Goal: Task Accomplishment & Management: Manage account settings

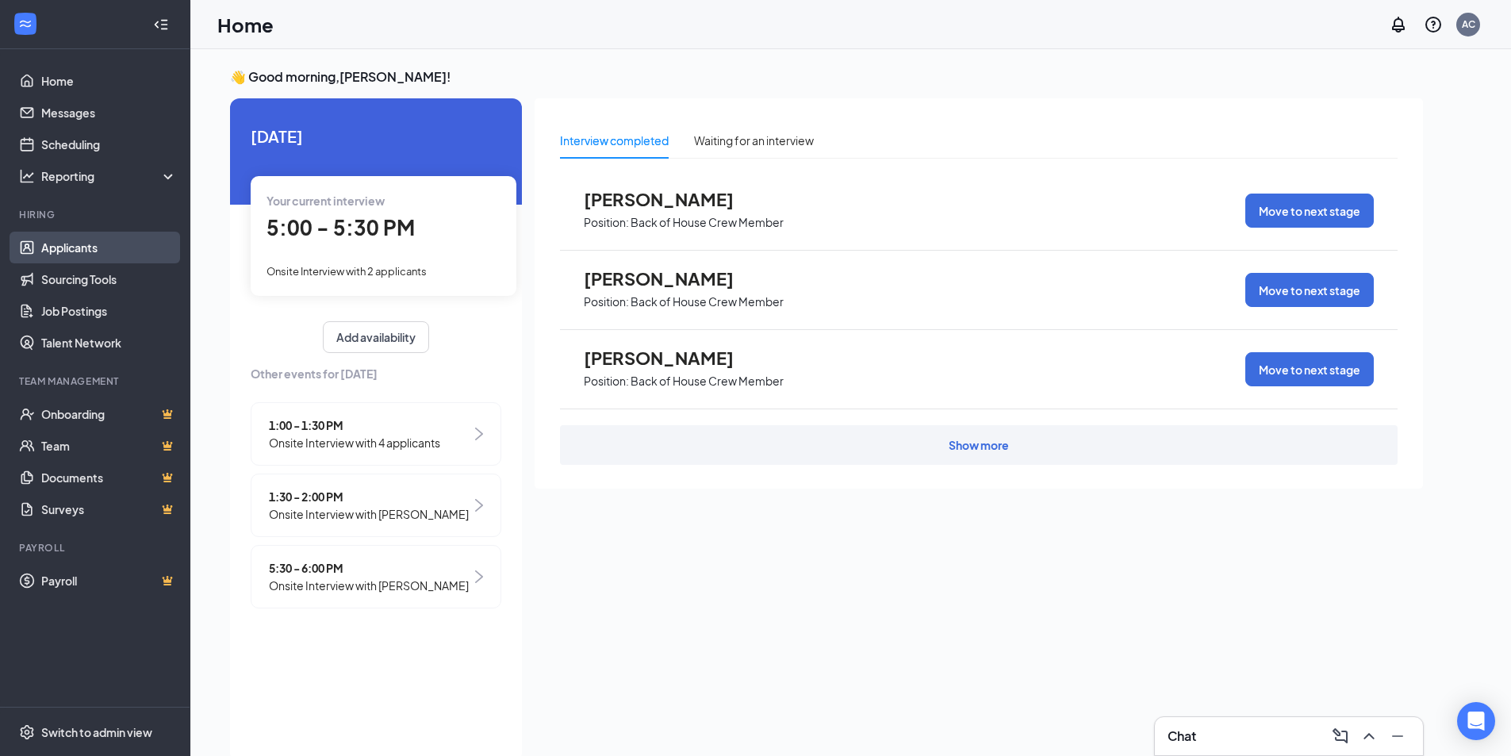
click at [78, 253] on link "Applicants" at bounding box center [109, 248] width 136 height 32
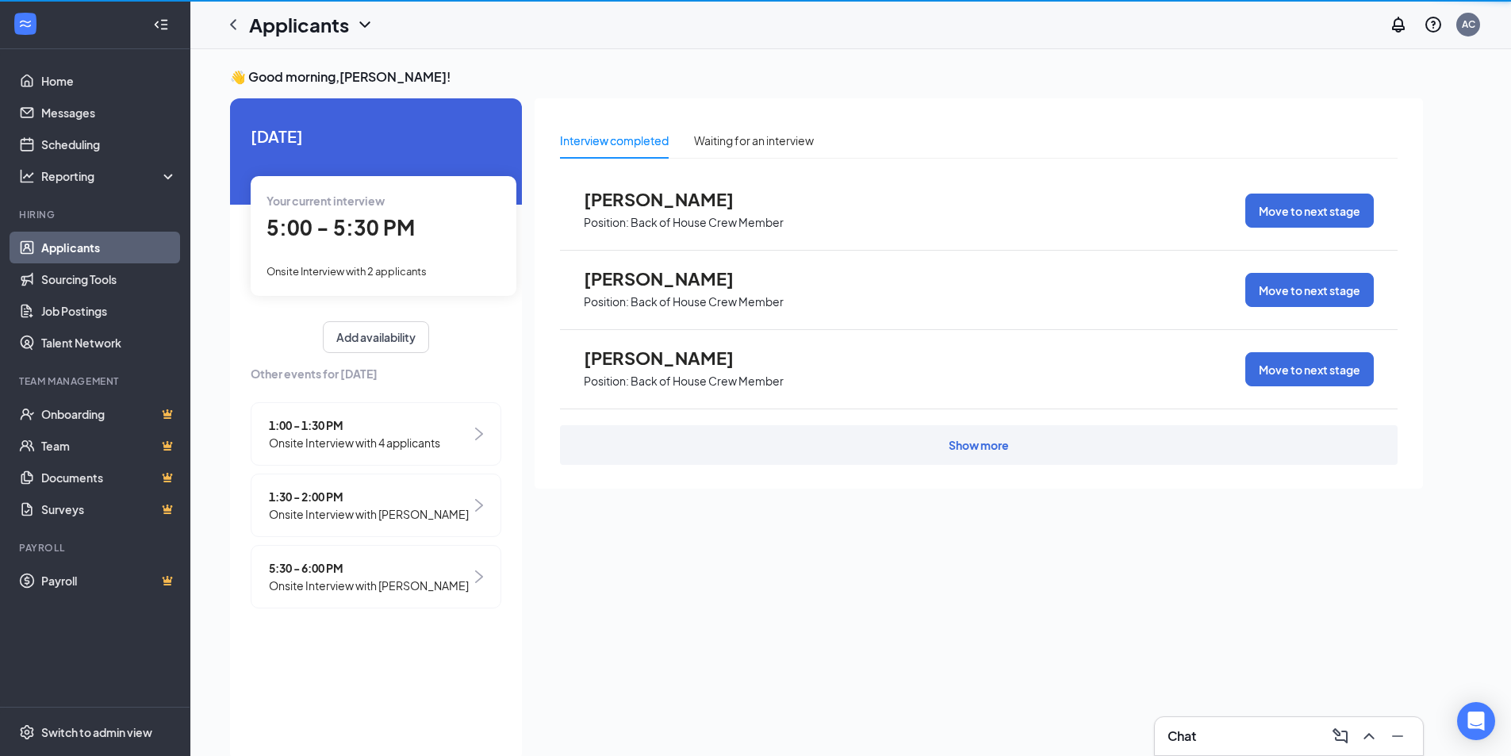
click at [77, 251] on link "Applicants" at bounding box center [109, 248] width 136 height 32
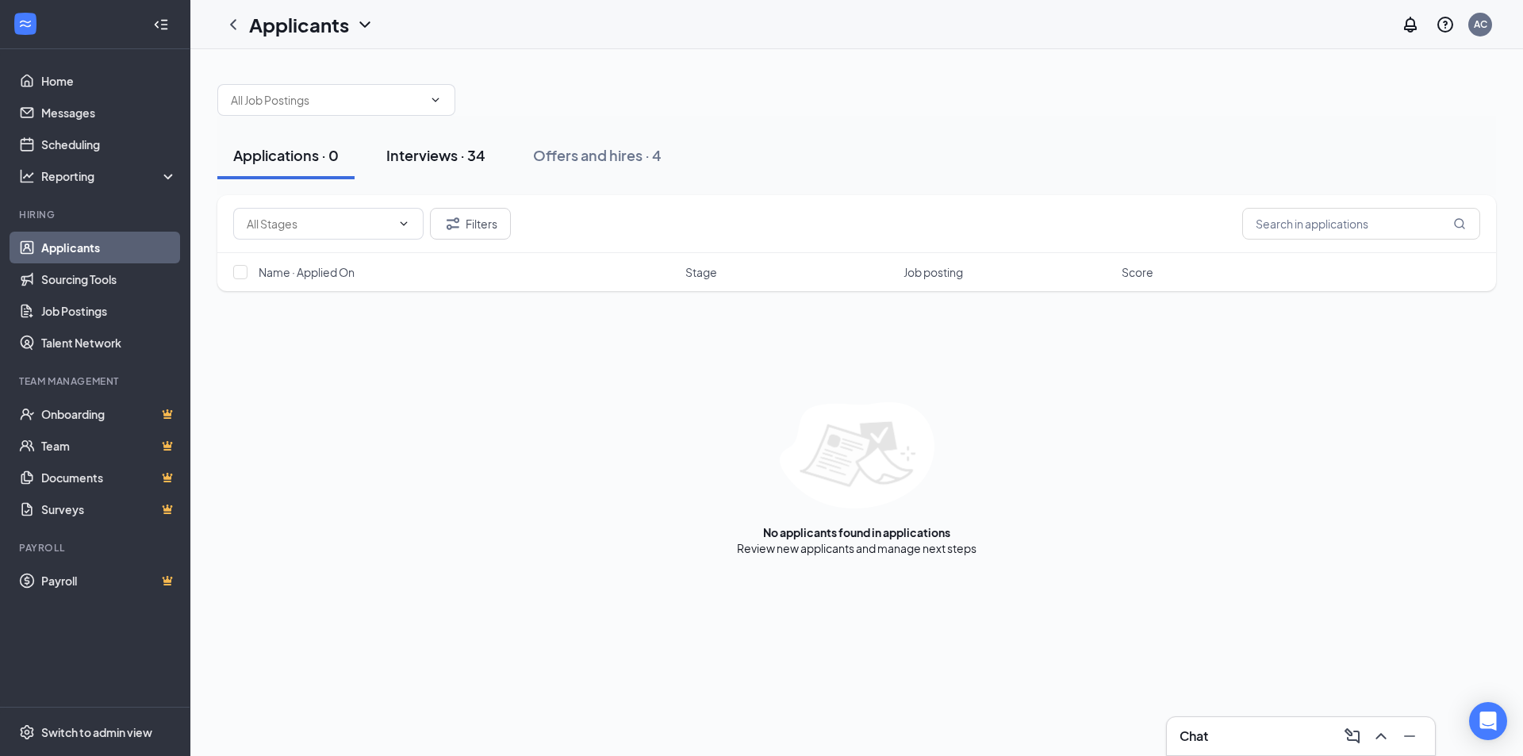
click at [465, 148] on div "Interviews · 34" at bounding box center [435, 155] width 99 height 20
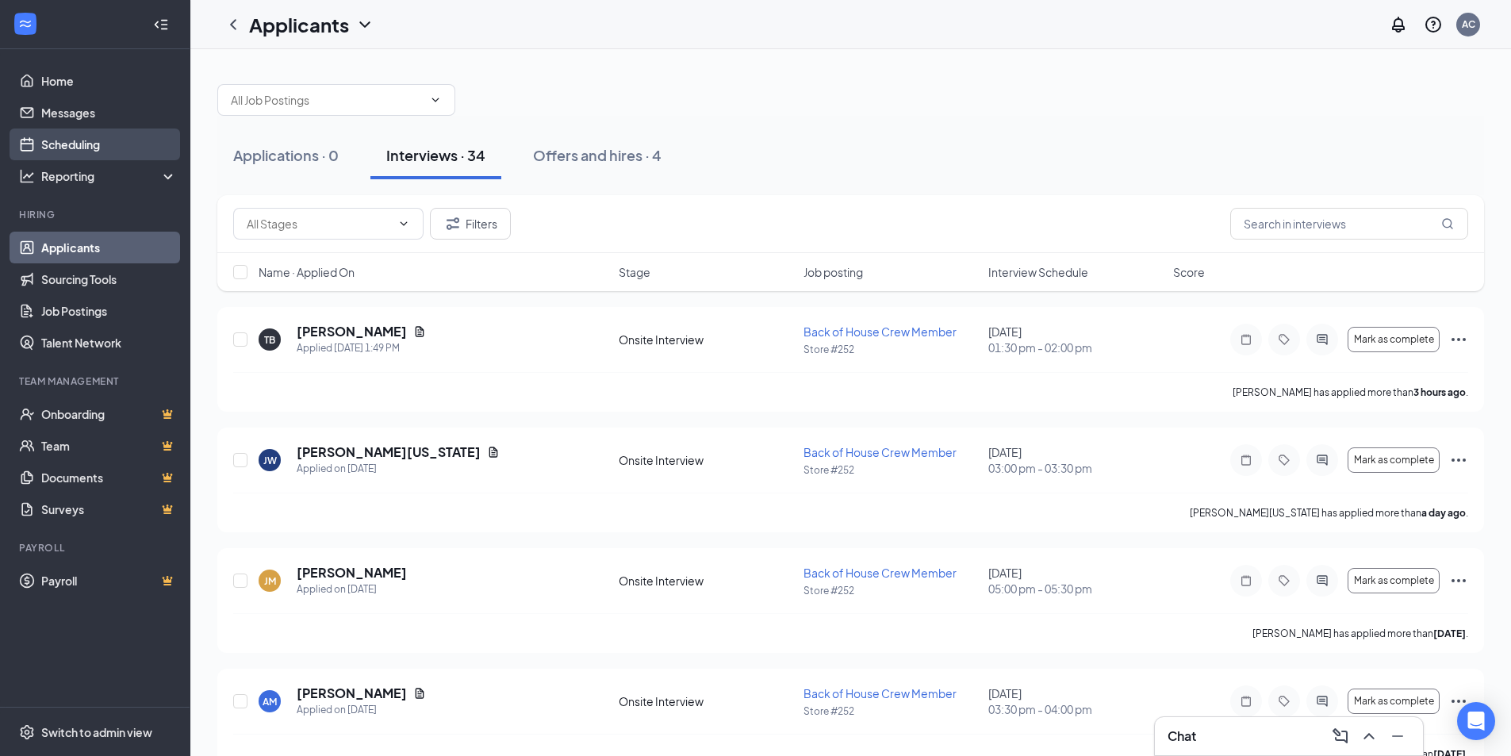
click at [88, 147] on link "Scheduling" at bounding box center [109, 144] width 136 height 32
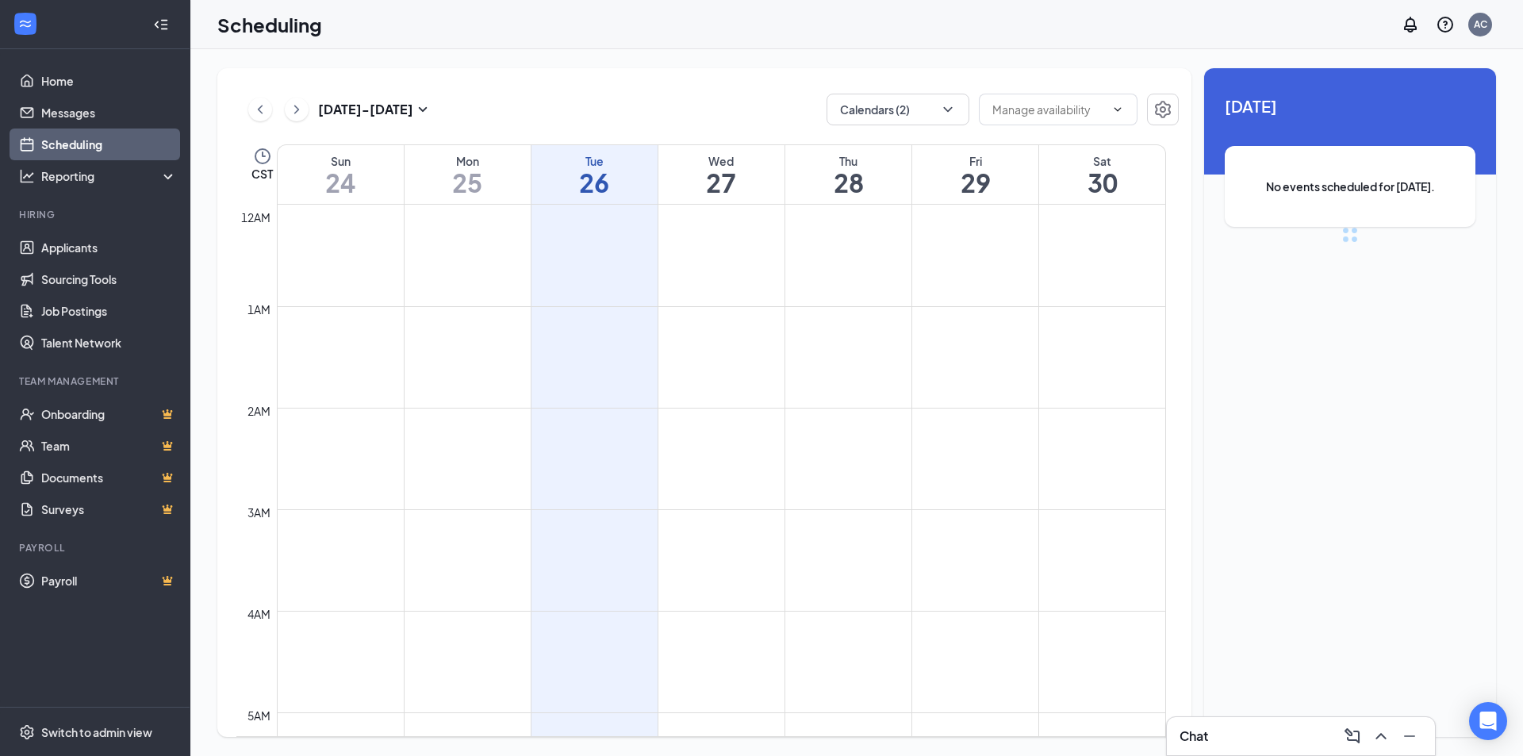
click at [90, 148] on link "Scheduling" at bounding box center [109, 144] width 136 height 32
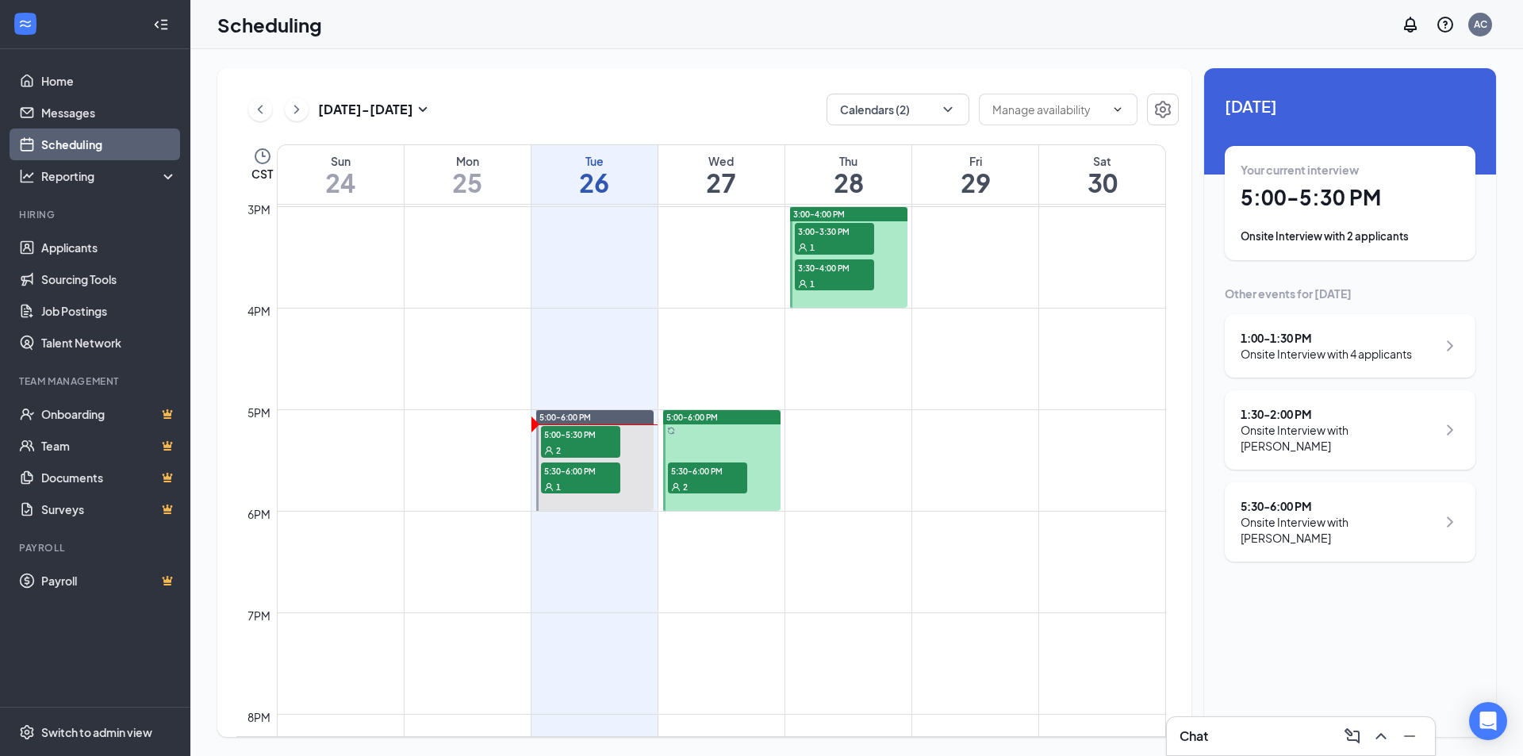
scroll to position [1524, 0]
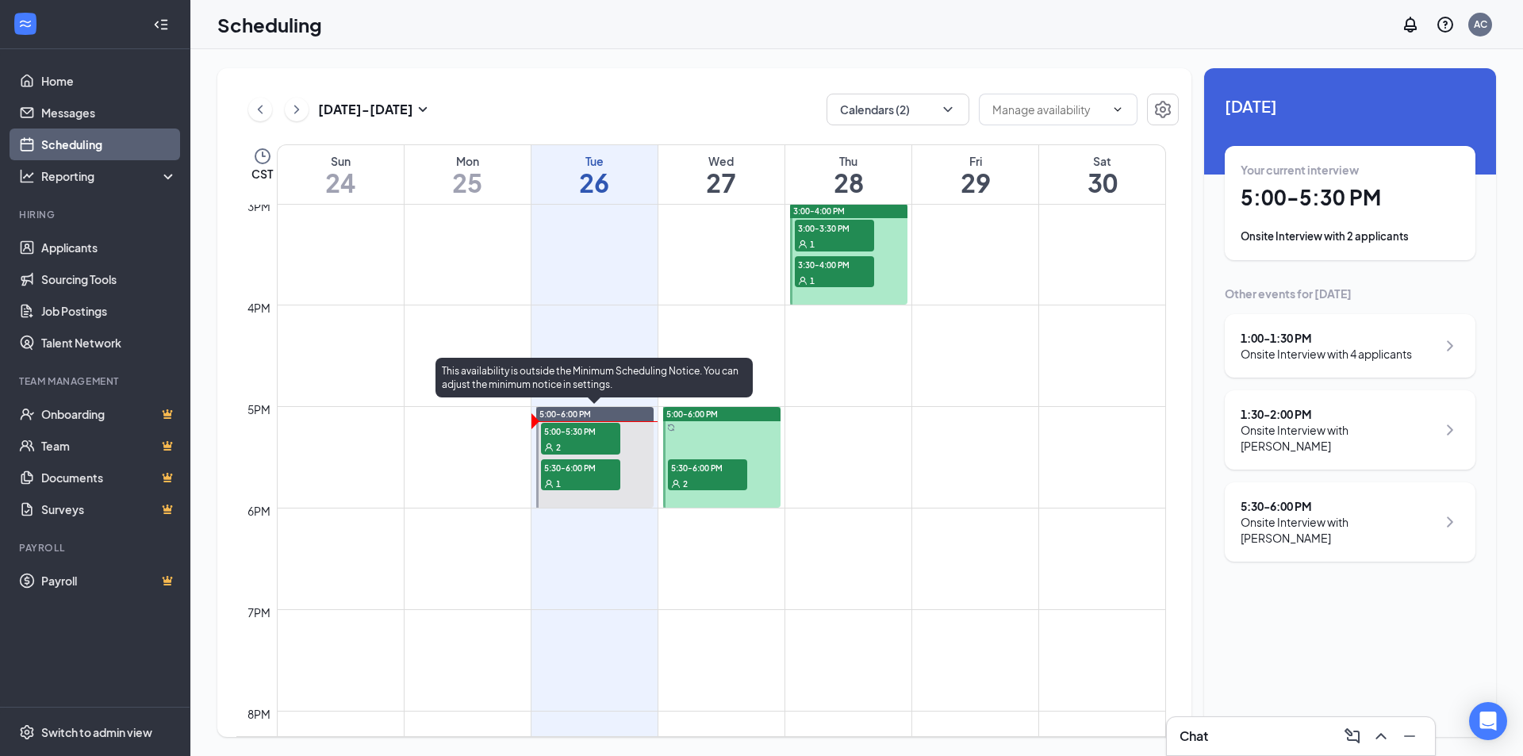
click at [559, 448] on span "2" at bounding box center [558, 447] width 5 height 11
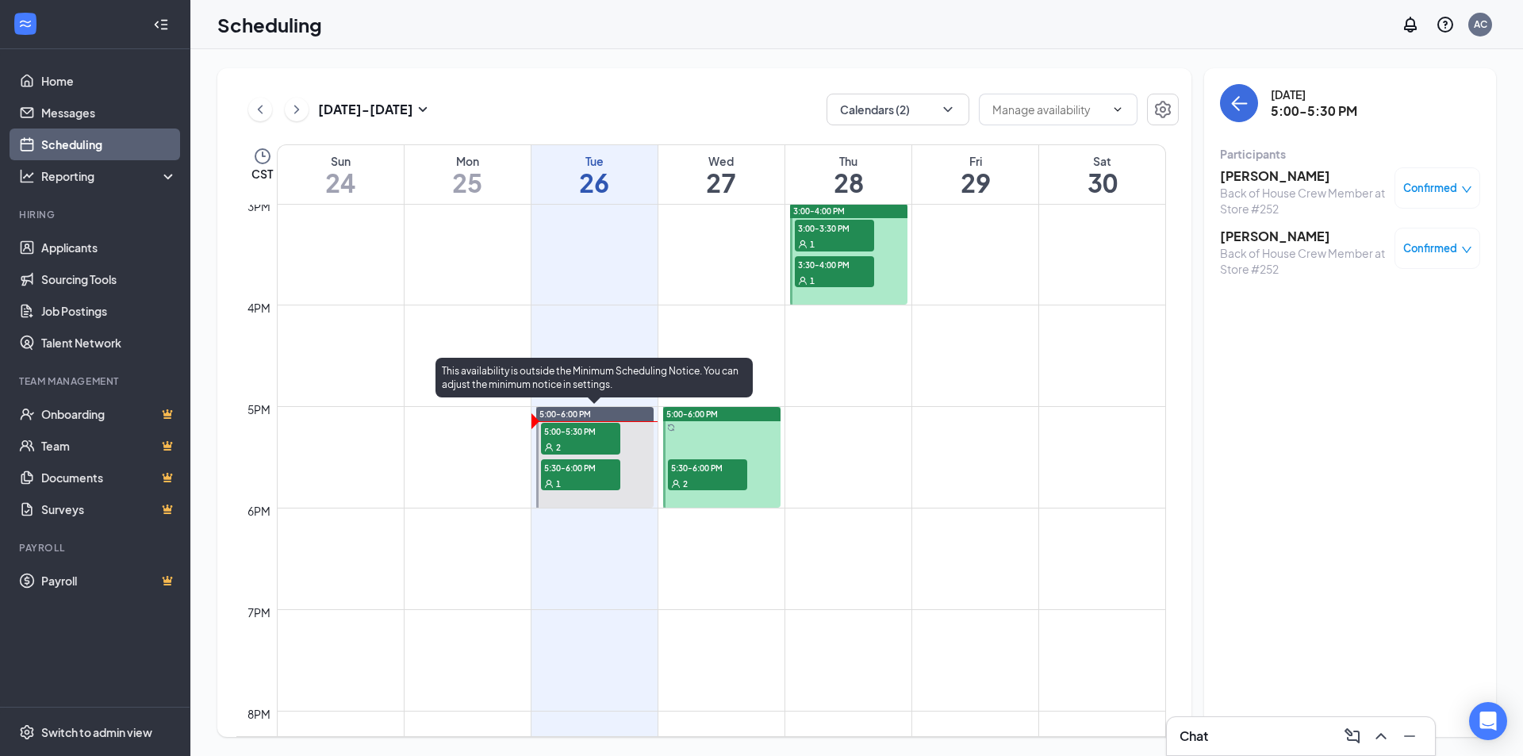
click at [580, 474] on span "5:30-6:00 PM" at bounding box center [580, 467] width 79 height 16
